Goal: Contribute content: Contribute content

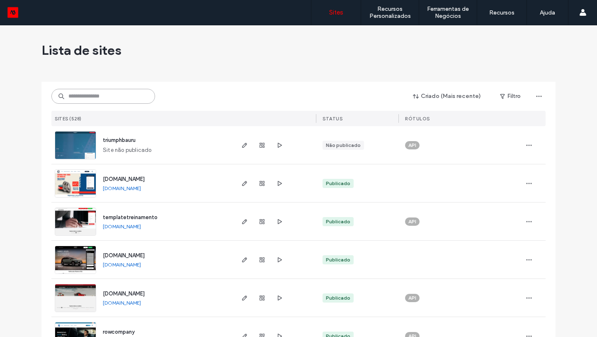
click at [79, 93] on input at bounding box center [103, 96] width 104 height 15
paste input "********"
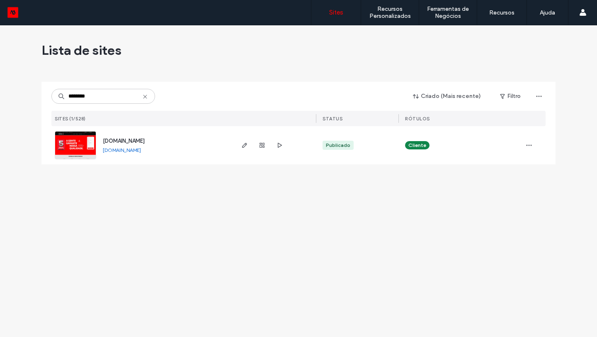
click at [125, 152] on link "[DOMAIN_NAME]" at bounding box center [122, 150] width 38 height 6
click at [112, 96] on input "********" at bounding box center [103, 96] width 104 height 15
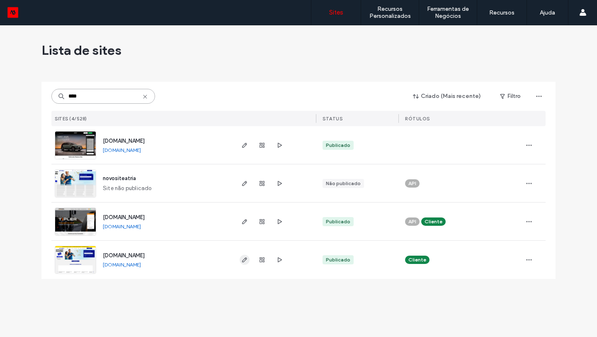
type input "****"
click at [246, 256] on span "button" at bounding box center [245, 260] width 10 height 10
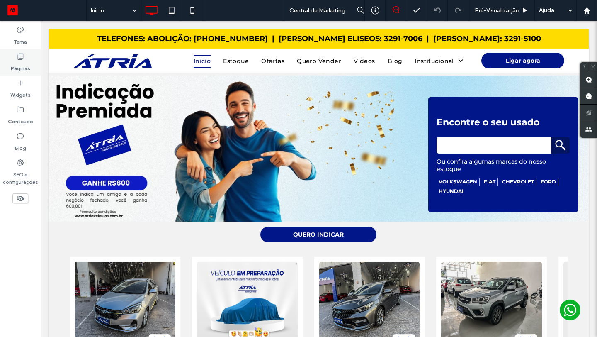
click at [20, 54] on use at bounding box center [21, 57] width 6 height 6
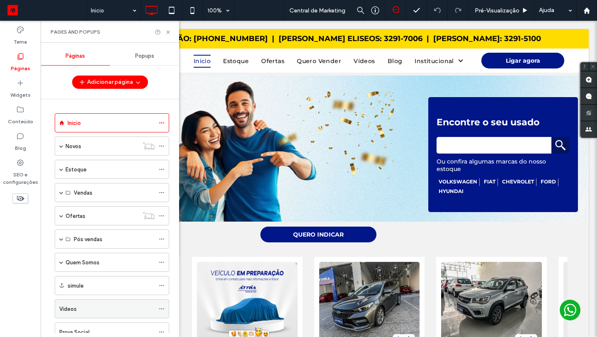
click at [76, 307] on label "Vídeos" at bounding box center [67, 309] width 17 height 15
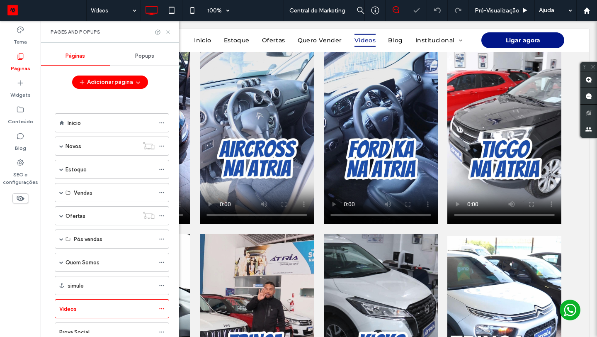
drag, startPoint x: 169, startPoint y: 32, endPoint x: 181, endPoint y: 121, distance: 89.6
click at [169, 32] on icon at bounding box center [168, 32] width 6 height 6
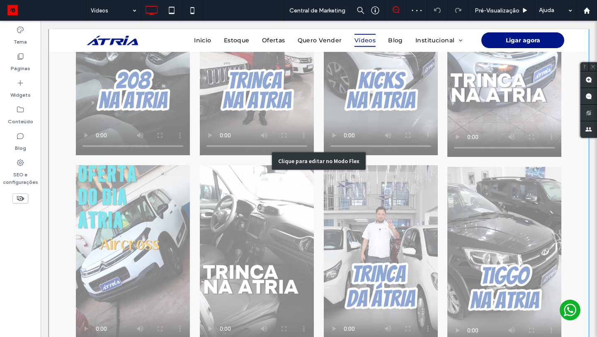
scroll to position [415, 0]
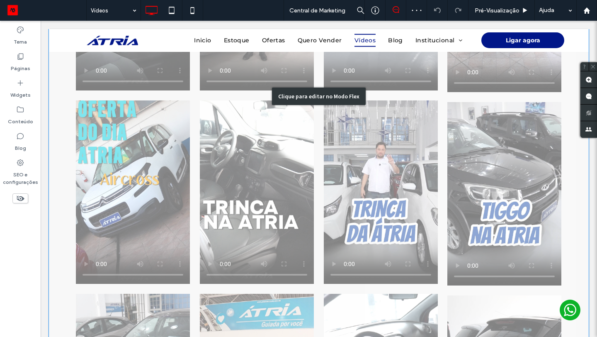
click at [241, 199] on div "Clique para editar no Modo Flex" at bounding box center [319, 96] width 540 height 815
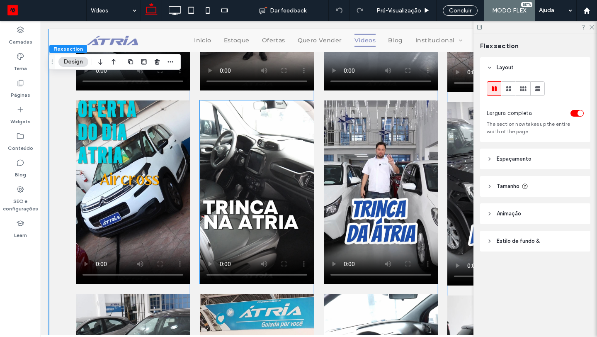
click at [243, 160] on video at bounding box center [257, 191] width 114 height 183
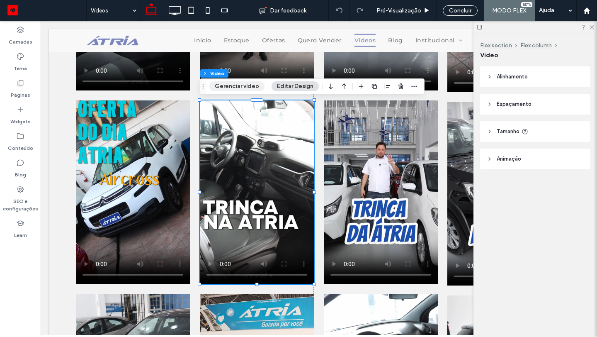
drag, startPoint x: 254, startPoint y: 86, endPoint x: 229, endPoint y: 105, distance: 31.1
click at [254, 86] on button "Gerenciar vídeo" at bounding box center [236, 86] width 55 height 10
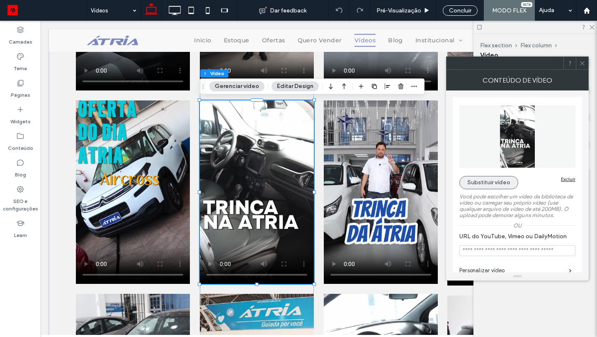
click at [477, 186] on button "Substituir vídeo" at bounding box center [489, 182] width 59 height 13
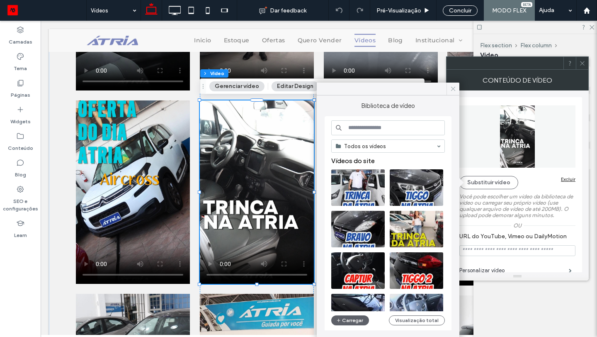
click at [451, 91] on icon at bounding box center [453, 88] width 7 height 7
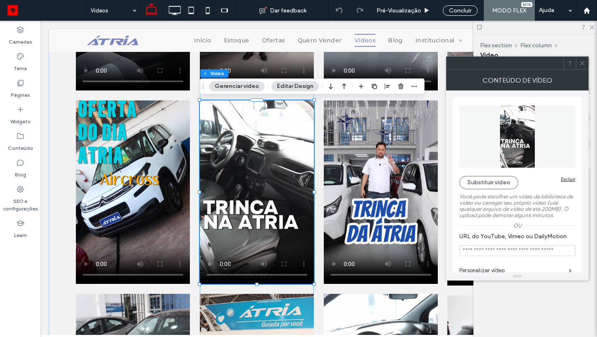
click at [246, 208] on video at bounding box center [257, 191] width 114 height 183
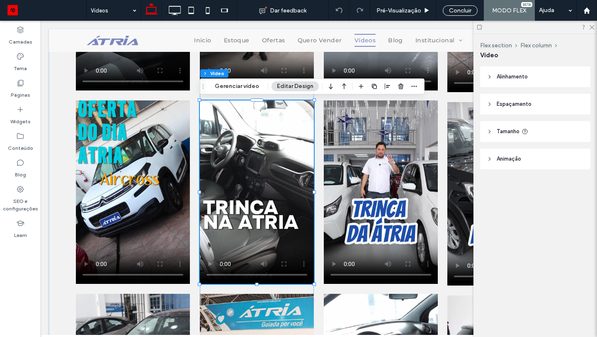
click at [285, 209] on video at bounding box center [257, 191] width 114 height 183
click at [308, 139] on video at bounding box center [257, 191] width 114 height 183
click at [229, 86] on button "Gerenciar vídeo" at bounding box center [236, 86] width 55 height 10
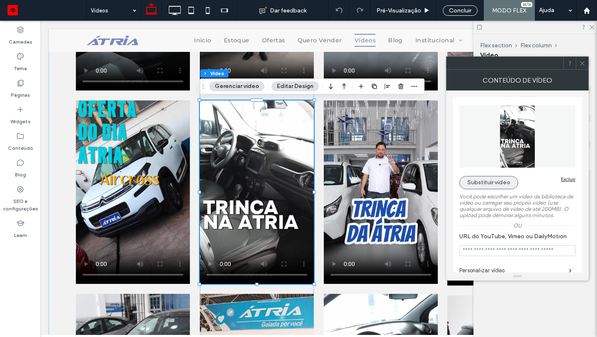
click at [477, 188] on button "Substituir vídeo" at bounding box center [489, 182] width 59 height 13
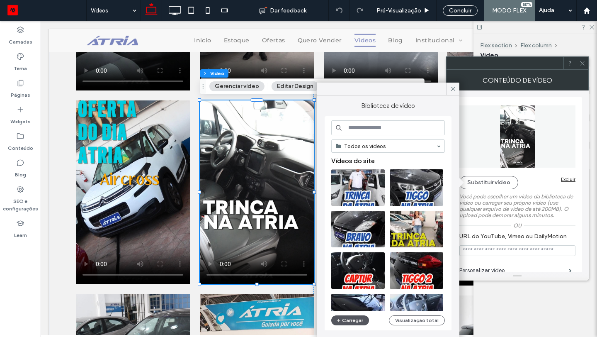
click at [349, 324] on button "Carregar" at bounding box center [350, 320] width 38 height 10
click at [343, 320] on body ".wqwq-1{fill:#231f20;} .cls-1q, .cls-2q { fill-rule: evenodd; } .cls-2q { fill:…" at bounding box center [298, 168] width 597 height 337
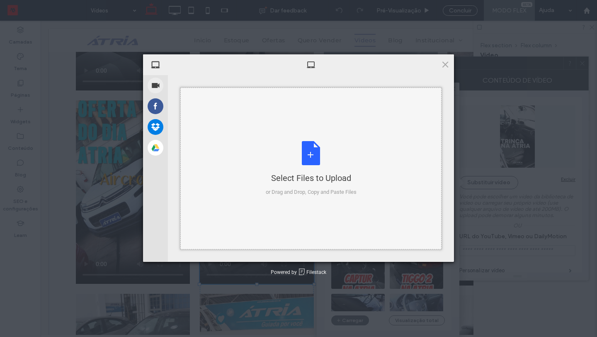
click at [275, 163] on div "Select Files to Upload or Drag and Drop, Copy and Paste Files" at bounding box center [311, 168] width 91 height 55
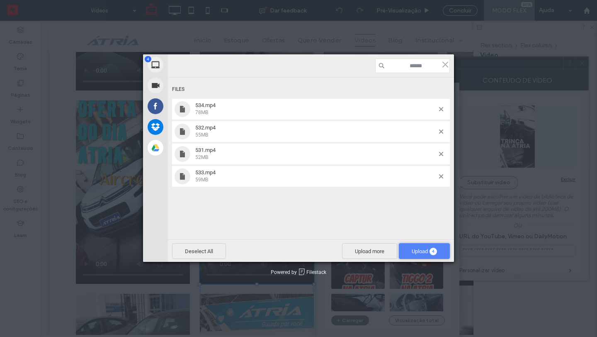
click at [430, 251] on span "4" at bounding box center [433, 251] width 7 height 7
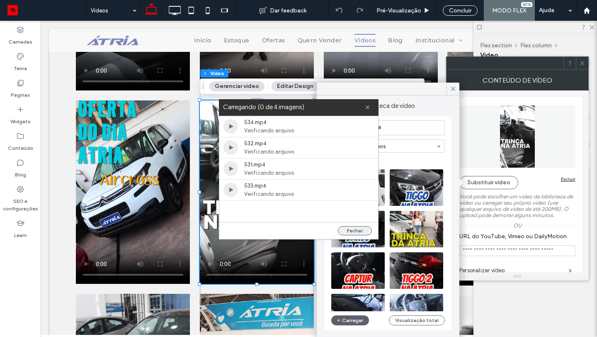
click at [349, 230] on button "Fechar" at bounding box center [355, 230] width 34 height 9
